Goal: Task Accomplishment & Management: Use online tool/utility

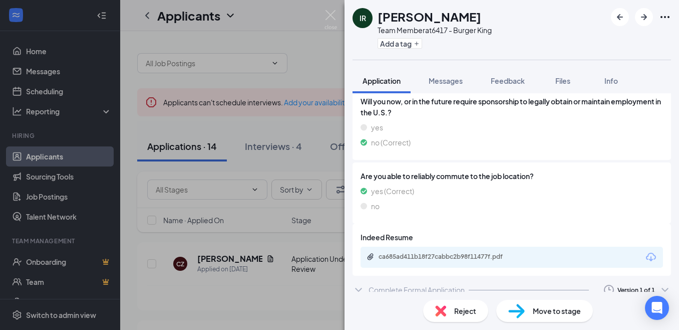
scroll to position [224, 0]
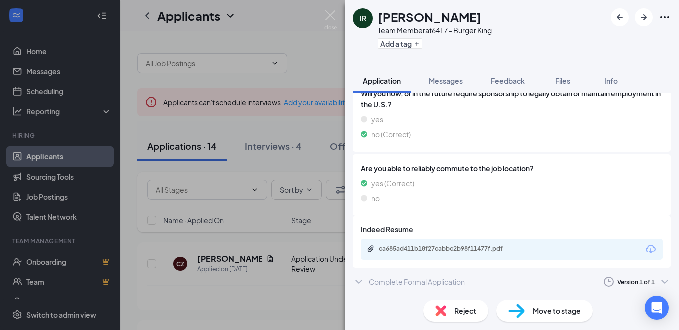
click at [528, 318] on div "Move to stage" at bounding box center [545, 311] width 97 height 22
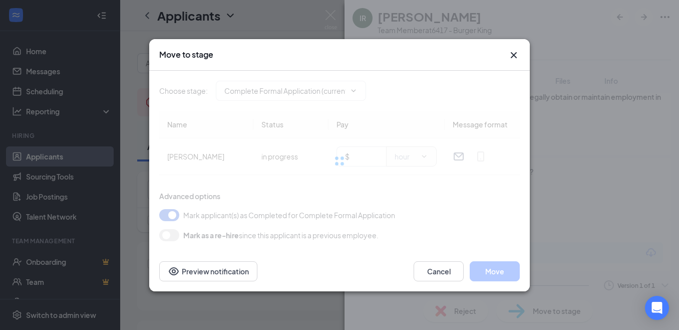
type input "Hiring Complete (final stage)"
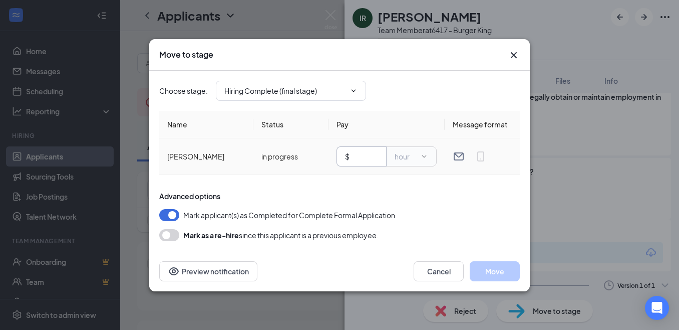
click at [363, 152] on input "text" at bounding box center [365, 156] width 27 height 11
type input "8.25"
click at [505, 273] on button "Move" at bounding box center [495, 271] width 50 height 20
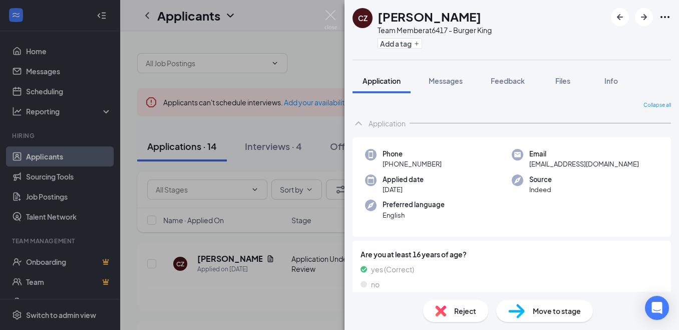
click at [556, 308] on span "Move to stage" at bounding box center [557, 310] width 48 height 11
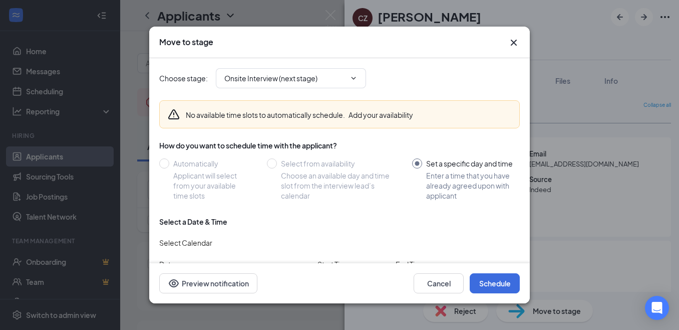
click at [514, 41] on icon "Cross" at bounding box center [514, 43] width 12 height 12
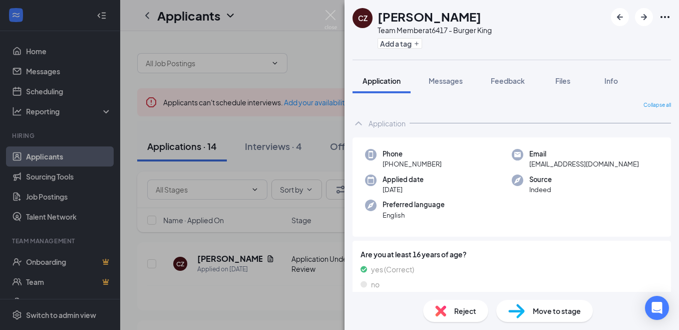
click at [319, 68] on div "CZ [PERSON_NAME] Team Member at 6417 - Burger King Add a tag Application Messag…" at bounding box center [339, 165] width 679 height 330
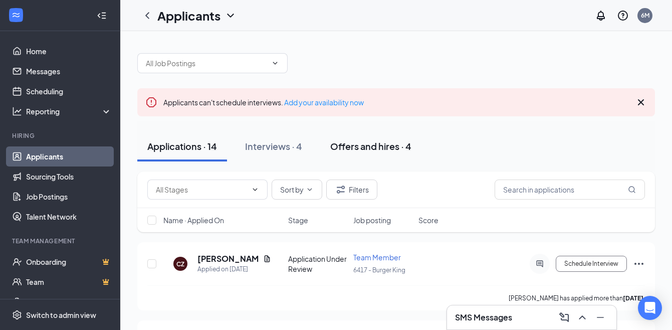
click at [373, 147] on div "Offers and hires · 4" at bounding box center [370, 146] width 81 height 13
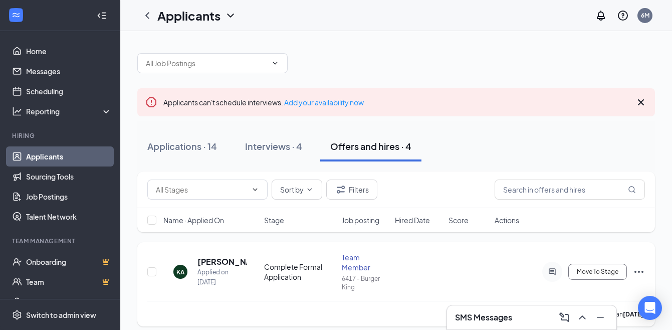
scroll to position [50, 0]
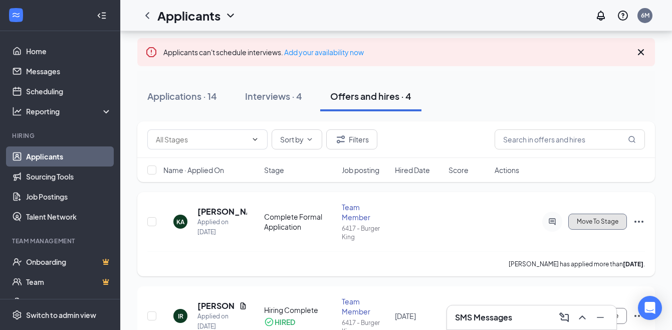
click at [591, 220] on button "Move To Stage" at bounding box center [597, 221] width 59 height 16
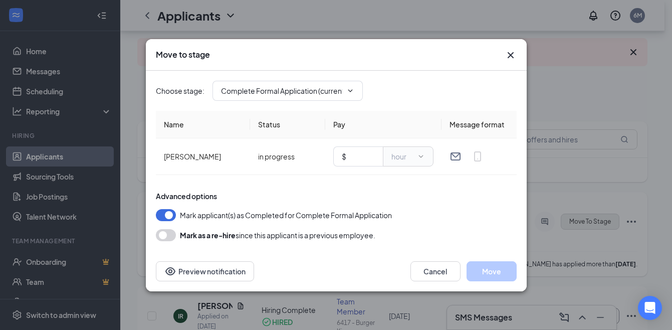
type input "Hiring Complete (final stage)"
click at [360, 156] on input "text" at bounding box center [361, 156] width 27 height 11
type input "8.25"
click at [493, 262] on button "Move" at bounding box center [491, 271] width 50 height 20
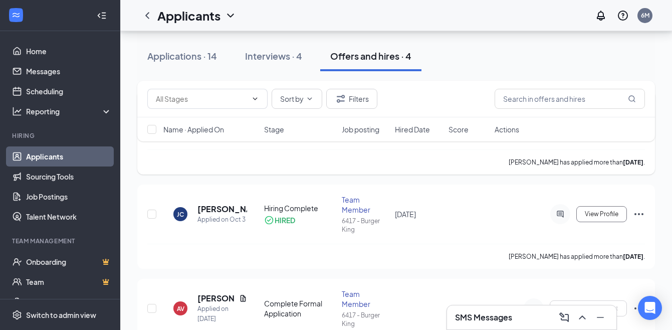
scroll to position [253, 0]
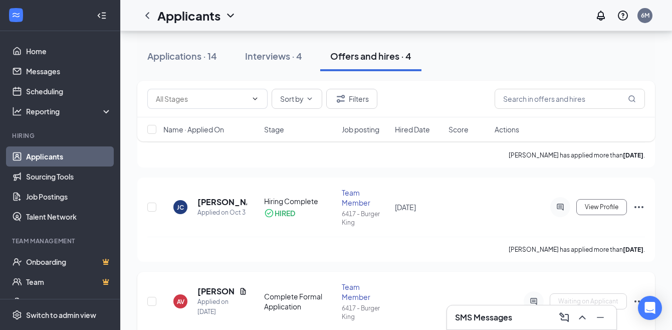
click at [643, 295] on icon "Ellipses" at bounding box center [639, 301] width 12 height 12
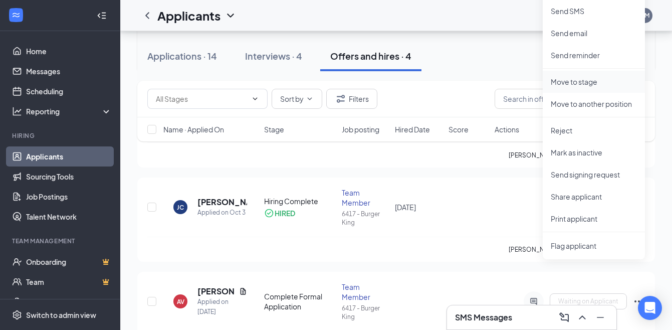
click at [570, 77] on p "Move to stage" at bounding box center [594, 82] width 86 height 10
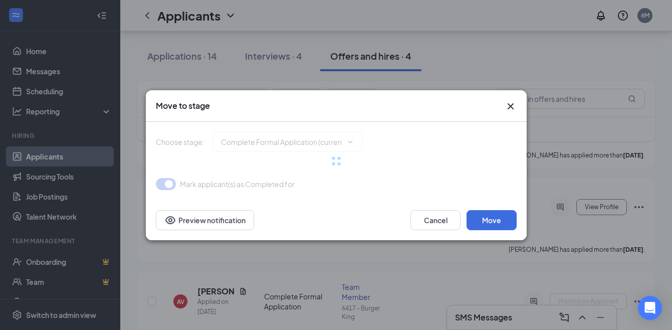
type input "Hiring Complete (final stage)"
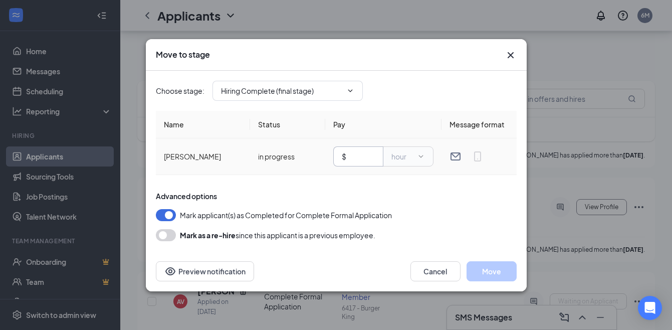
click at [361, 151] on input "text" at bounding box center [361, 156] width 27 height 11
type input "8.25"
click at [495, 276] on button "Move" at bounding box center [491, 271] width 50 height 20
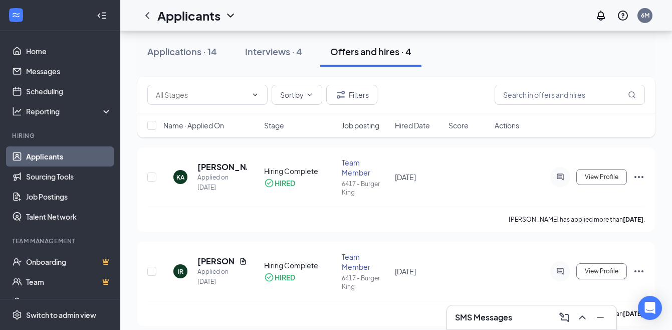
scroll to position [0, 0]
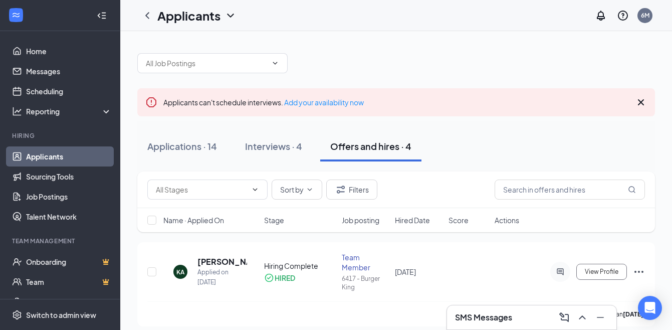
click at [575, 82] on div "Applicants can't schedule interviews. Add your availability now Applications · …" at bounding box center [396, 326] width 518 height 566
